Goal: Information Seeking & Learning: Learn about a topic

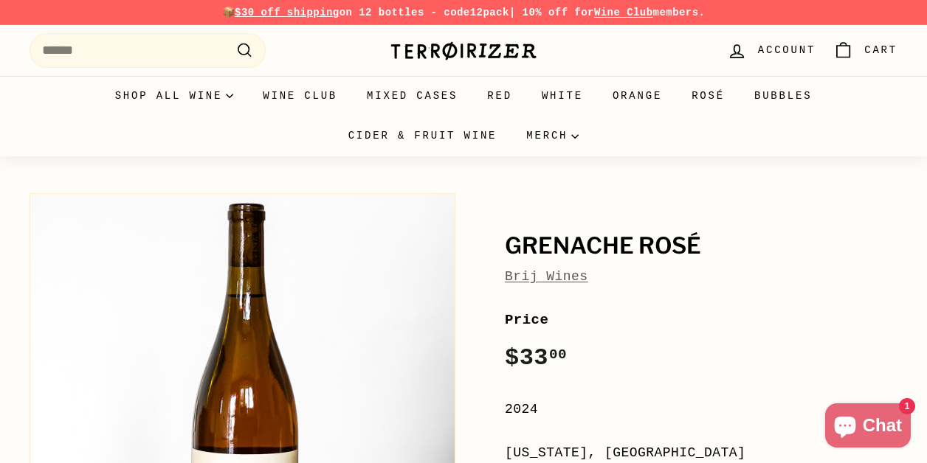
scroll to position [8, 0]
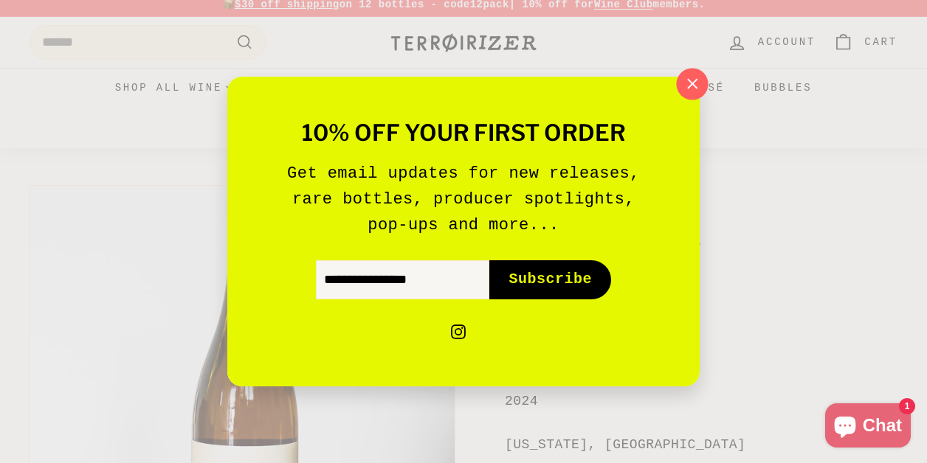
click at [689, 74] on icon "button" at bounding box center [692, 84] width 22 height 22
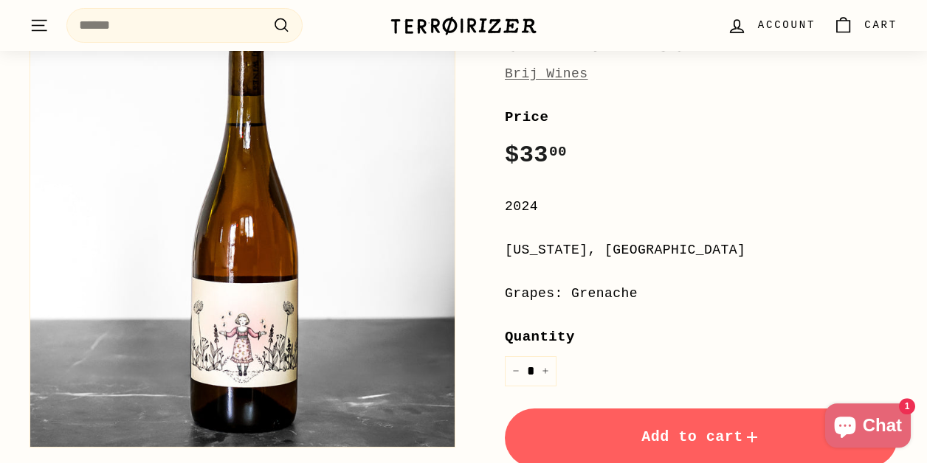
scroll to position [202, 0]
click at [529, 73] on link "Brij Wines" at bounding box center [546, 74] width 83 height 15
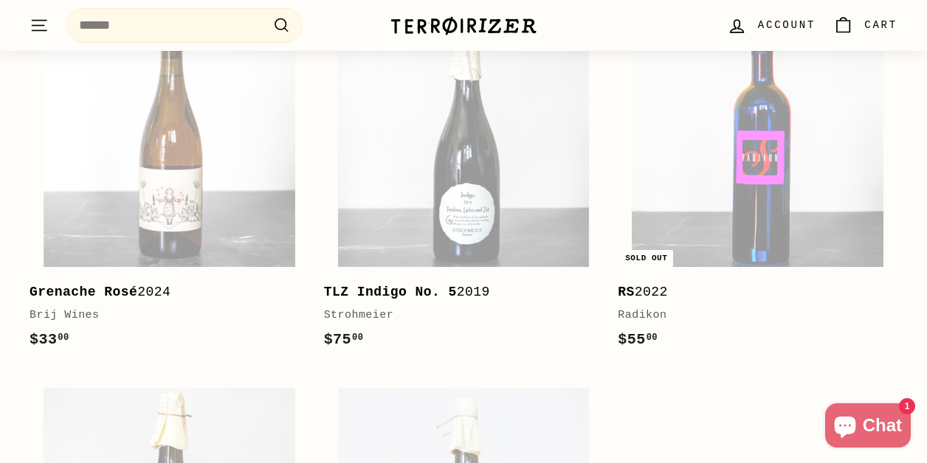
scroll to position [1000, 0]
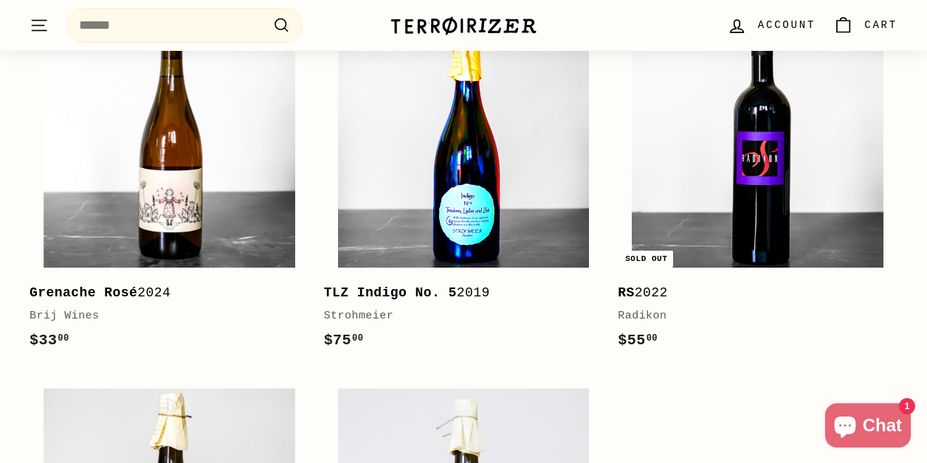
click at [504, 231] on img at bounding box center [464, 142] width 252 height 252
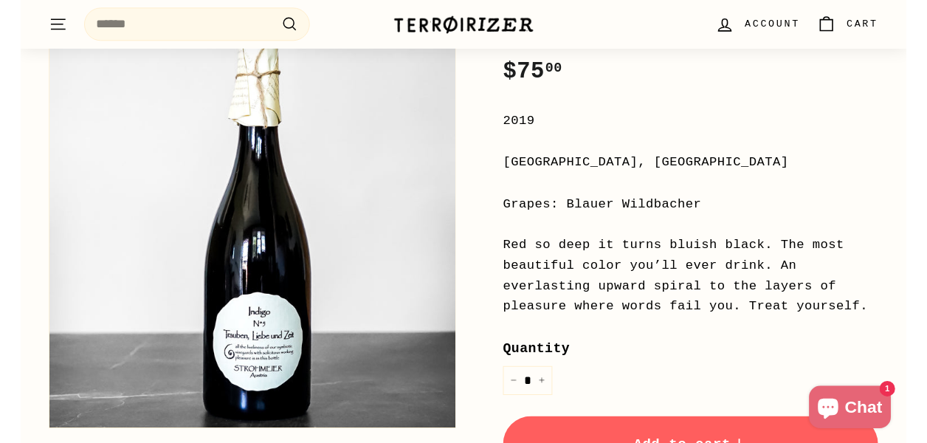
scroll to position [266, 0]
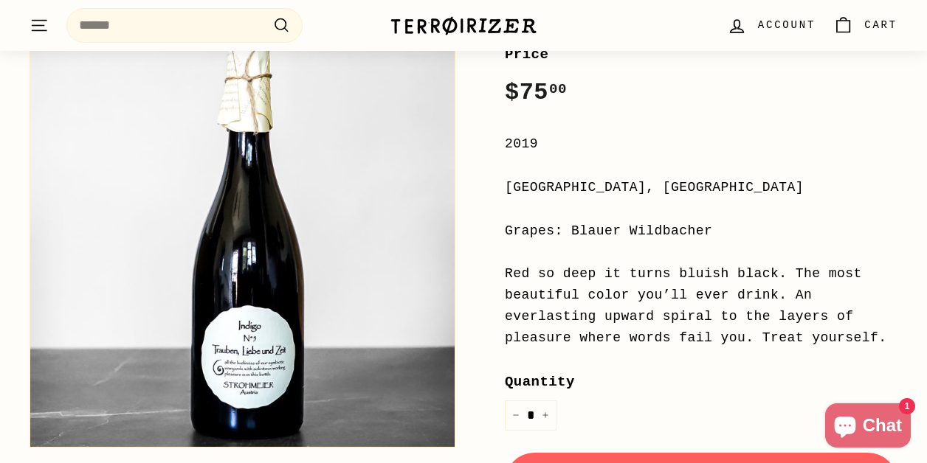
drag, startPoint x: 573, startPoint y: 230, endPoint x: 714, endPoint y: 228, distance: 141.0
click at [714, 228] on div "Grapes: Blauer Wildbacher" at bounding box center [701, 231] width 393 height 21
copy div "Blauer Wildbacher"
